Goal: Task Accomplishment & Management: Complete application form

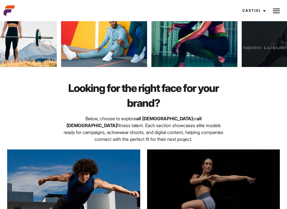
scroll to position [77, 0]
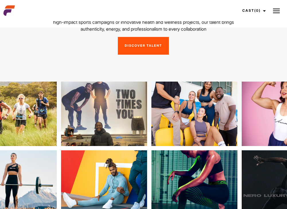
click at [274, 11] on img at bounding box center [276, 10] width 7 height 7
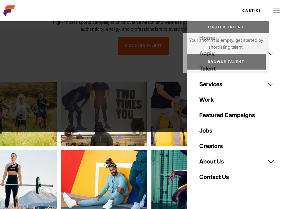
click at [254, 9] on link "Cast (0)" at bounding box center [253, 10] width 32 height 15
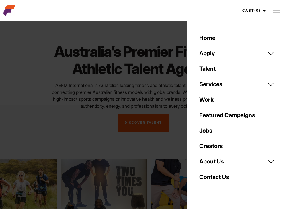
click at [217, 52] on link "Apply" at bounding box center [237, 53] width 82 height 15
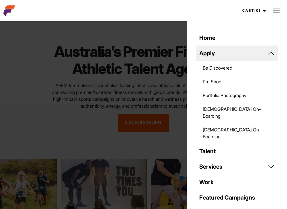
click at [224, 67] on link "Be Discovered" at bounding box center [237, 68] width 82 height 14
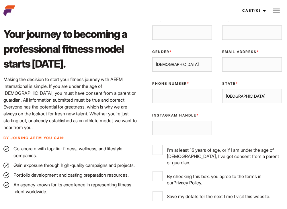
scroll to position [199, 0]
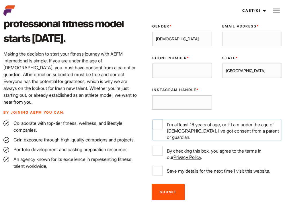
click at [157, 128] on input "I'm at least 16 years of age, or if I am under the age of [DEMOGRAPHIC_DATA], I…" at bounding box center [158, 125] width 10 height 10
checkbox input "true"
click at [158, 152] on label "By checking this box, you agree to the terms in our Privacy Policy ." at bounding box center [217, 153] width 129 height 15
click at [158, 152] on input "By checking this box, you agree to the terms in our Privacy Policy ." at bounding box center [158, 151] width 10 height 10
checkbox input "true"
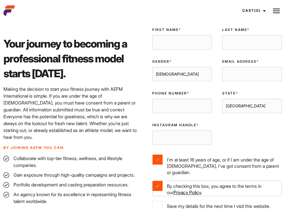
scroll to position [162, 0]
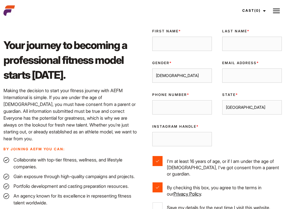
click at [178, 46] on input "First Name *" at bounding box center [182, 44] width 60 height 14
type input "Devinas"
type input "Ofahengaue"
type input "0434425505"
click at [197, 73] on select "[DEMOGRAPHIC_DATA] [DEMOGRAPHIC_DATA]" at bounding box center [182, 76] width 60 height 14
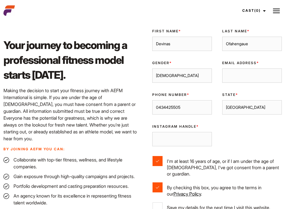
select select "[DEMOGRAPHIC_DATA]"
click at [152, 69] on select "[DEMOGRAPHIC_DATA] [DEMOGRAPHIC_DATA]" at bounding box center [182, 76] width 60 height 14
click at [252, 77] on input "Email Address *" at bounding box center [252, 76] width 60 height 14
type input "[EMAIL_ADDRESS][DOMAIN_NAME]"
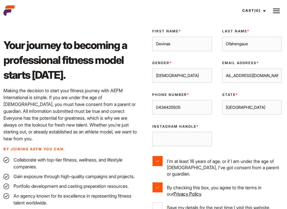
click at [245, 111] on select "[GEOGRAPHIC_DATA] [GEOGRAPHIC_DATA] [GEOGRAPHIC_DATA] [GEOGRAPHIC_DATA] [GEOGRA…" at bounding box center [252, 107] width 60 height 14
click at [222, 100] on select "[GEOGRAPHIC_DATA] [GEOGRAPHIC_DATA] [GEOGRAPHIC_DATA] [GEOGRAPHIC_DATA] [GEOGRA…" at bounding box center [252, 107] width 60 height 14
click at [185, 108] on input "0434425505" at bounding box center [182, 107] width 60 height 14
drag, startPoint x: 185, startPoint y: 108, endPoint x: 143, endPoint y: 108, distance: 41.9
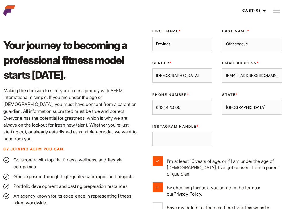
click at [144, 108] on div "Validate Email UUID First Name * Devinas Last Name * Ofahengaue Gender * [DEMOG…" at bounding box center [216, 132] width 144 height 216
type input "0493130352"
click at [163, 139] on input "Instagram Handle *" at bounding box center [182, 139] width 60 height 14
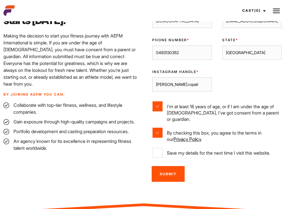
scroll to position [231, 0]
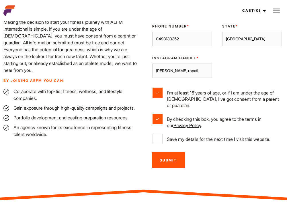
type input "[PERSON_NAME].ropati"
click at [168, 153] on input "Submit" at bounding box center [168, 161] width 33 height 16
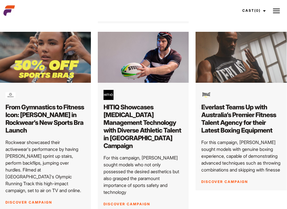
scroll to position [0, 0]
